Goal: Task Accomplishment & Management: Complete application form

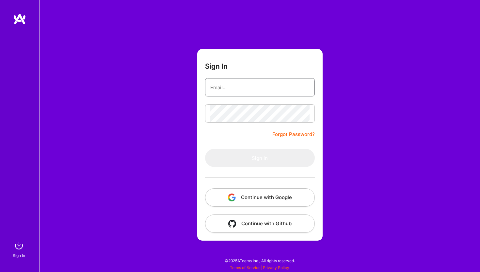
click at [216, 95] on input "email" at bounding box center [259, 87] width 99 height 17
click at [0, 268] on com-1password-button at bounding box center [0, 268] width 0 height 0
type input "[EMAIL_ADDRESS][DOMAIN_NAME]"
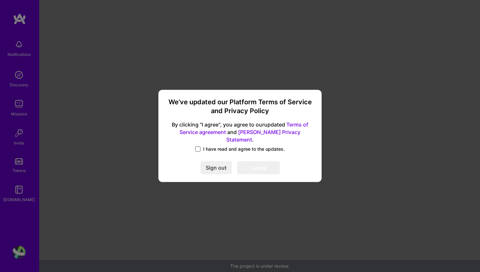
click at [199, 146] on span at bounding box center [197, 148] width 5 height 5
click at [0, 0] on input "I have read and agree to the updates." at bounding box center [0, 0] width 0 height 0
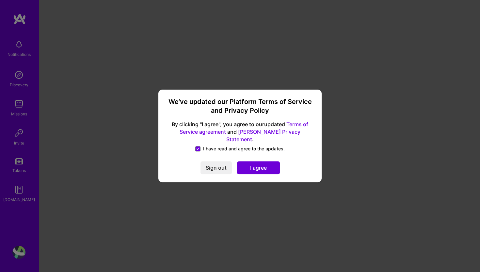
click at [248, 162] on button "I agree" at bounding box center [258, 167] width 43 height 13
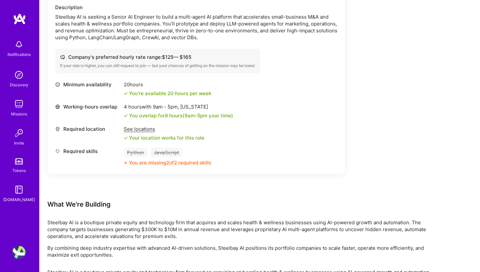
scroll to position [200, 0]
